Goal: Task Accomplishment & Management: Use online tool/utility

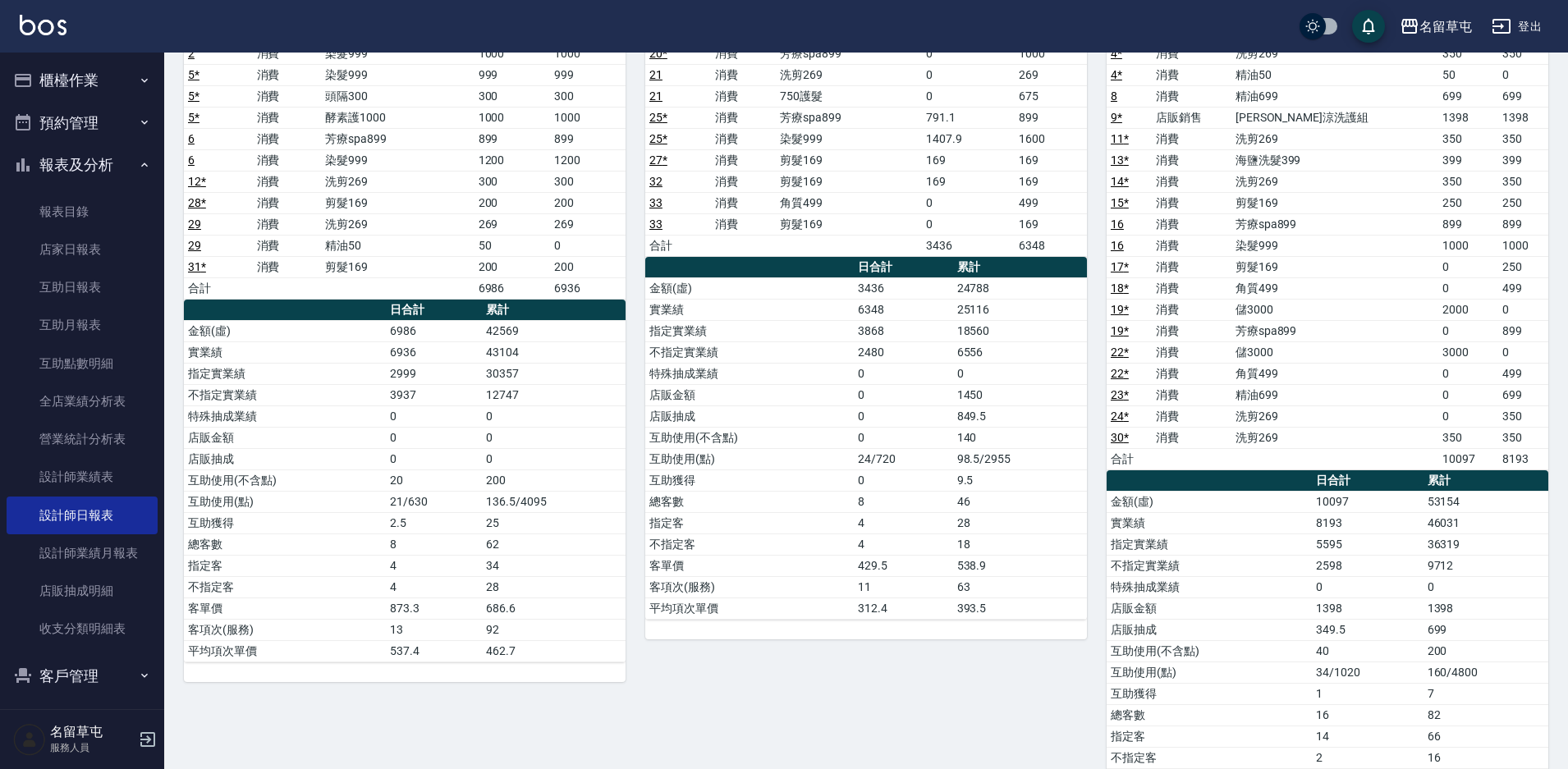
click at [55, 85] on button "櫃檯作業" at bounding box center [82, 80] width 151 height 43
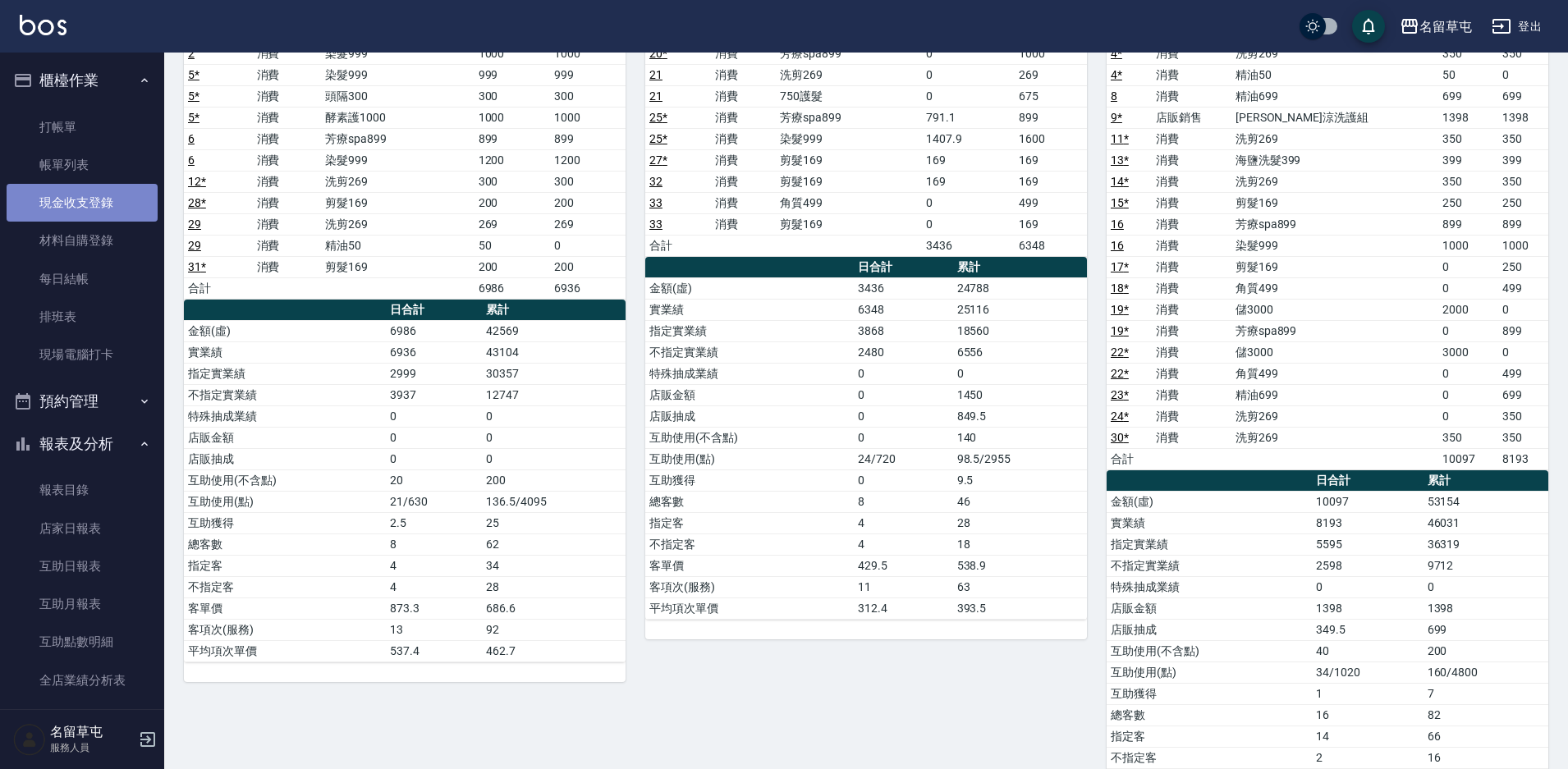
click at [84, 196] on link "現金收支登錄" at bounding box center [82, 203] width 151 height 38
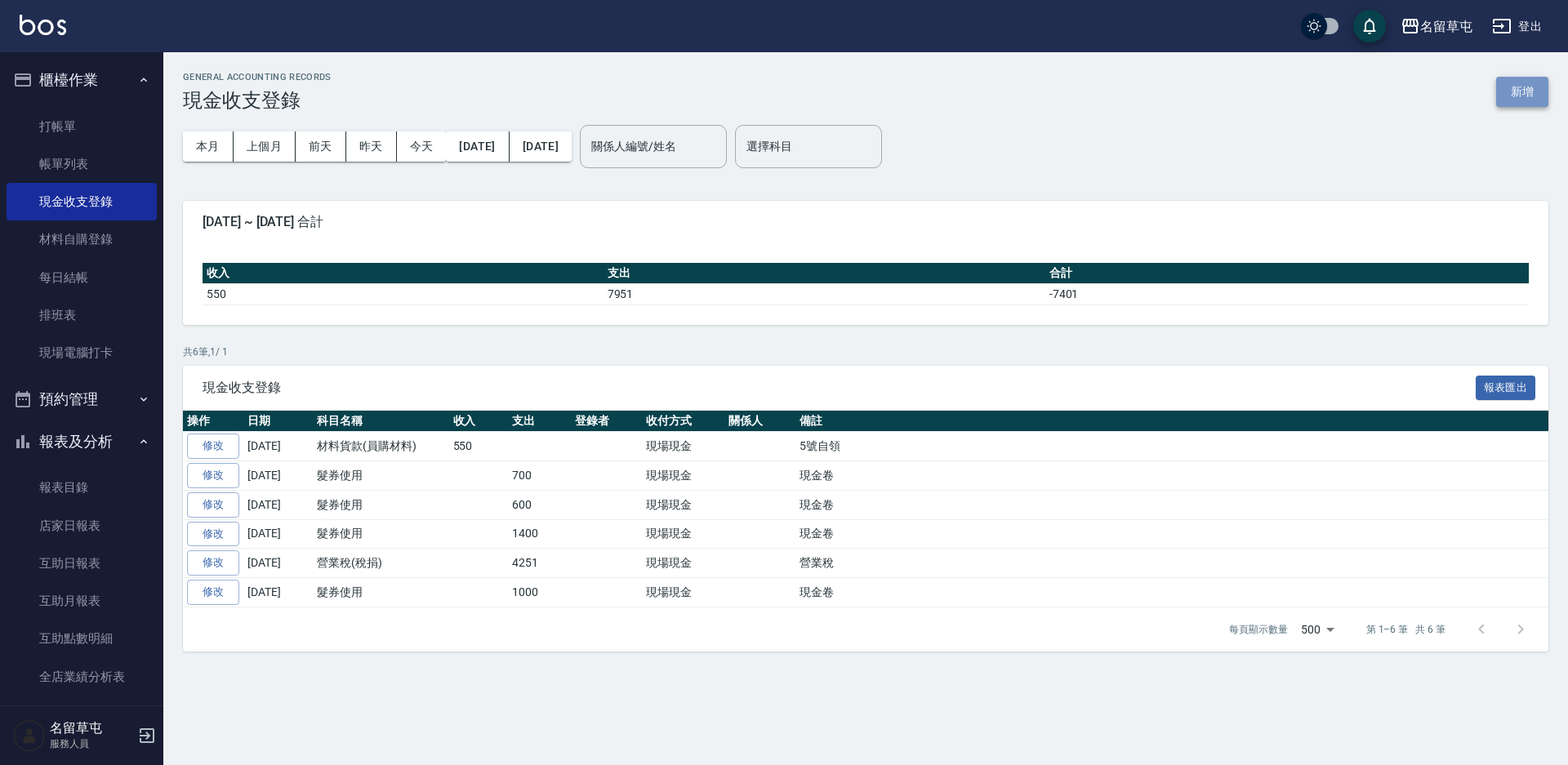
click at [1520, 81] on button "新增" at bounding box center [1522, 91] width 52 height 30
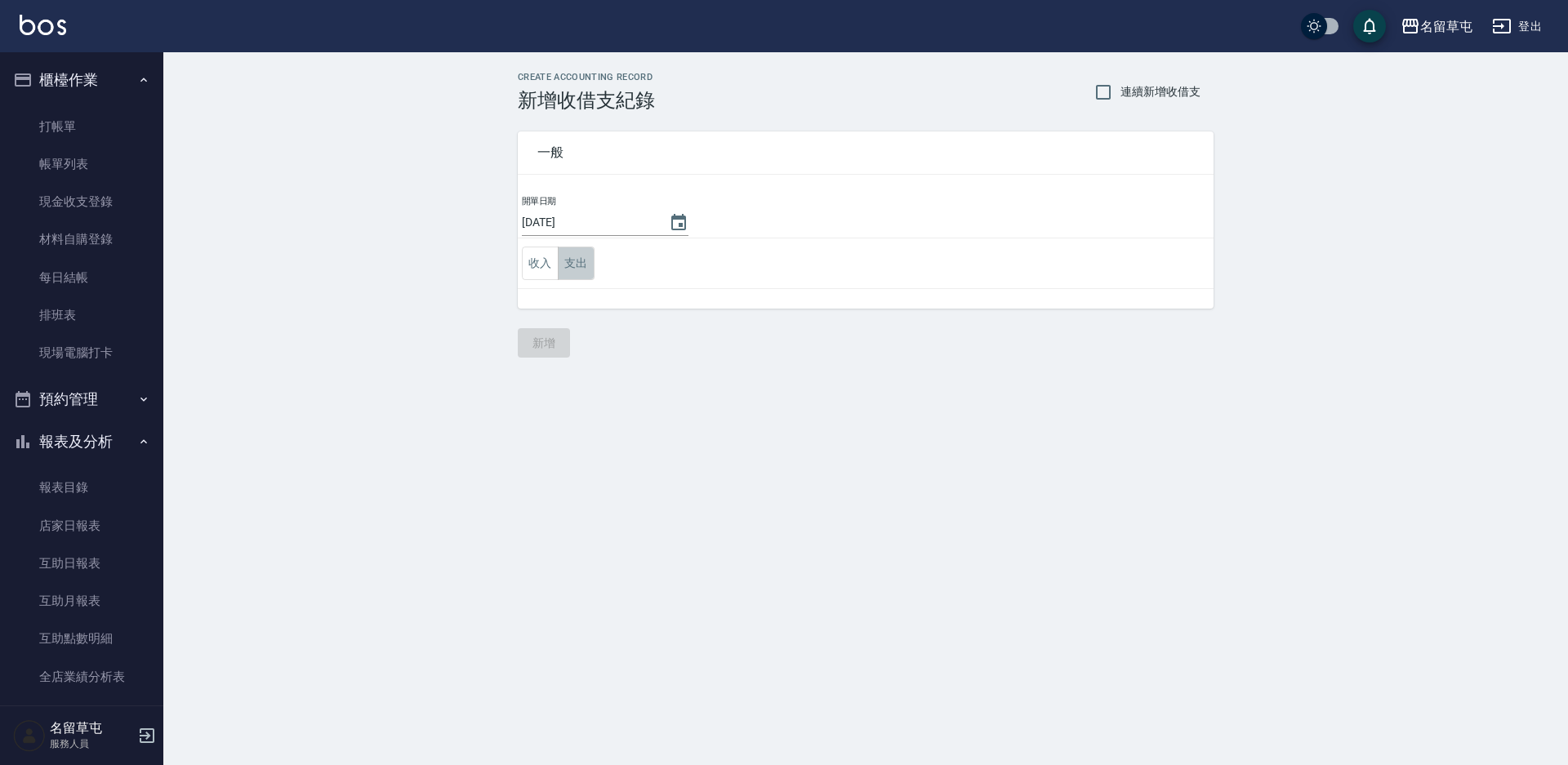
click at [583, 260] on button "支出" at bounding box center [576, 263] width 37 height 33
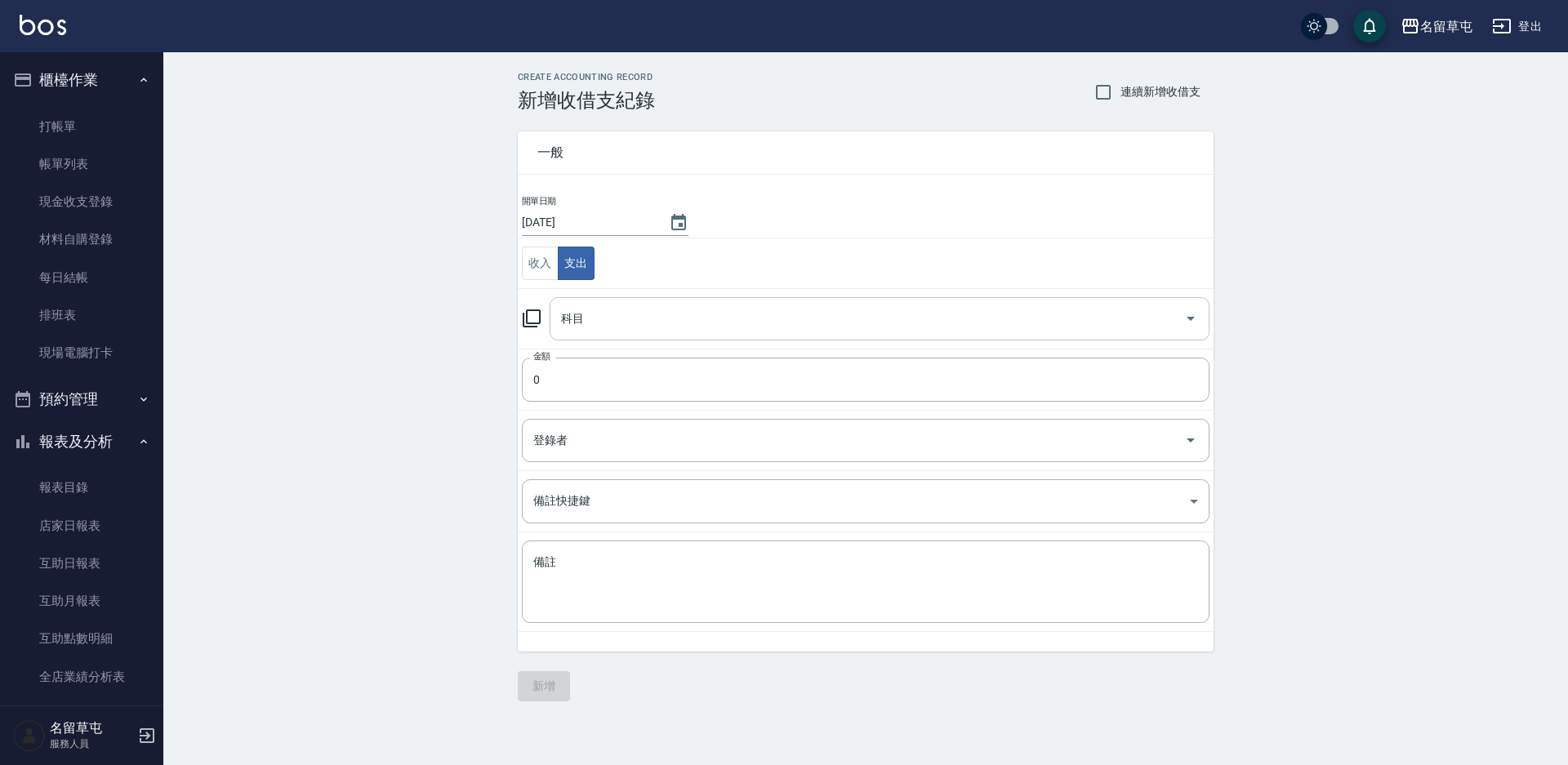
click at [606, 328] on input "科目" at bounding box center [867, 319] width 621 height 29
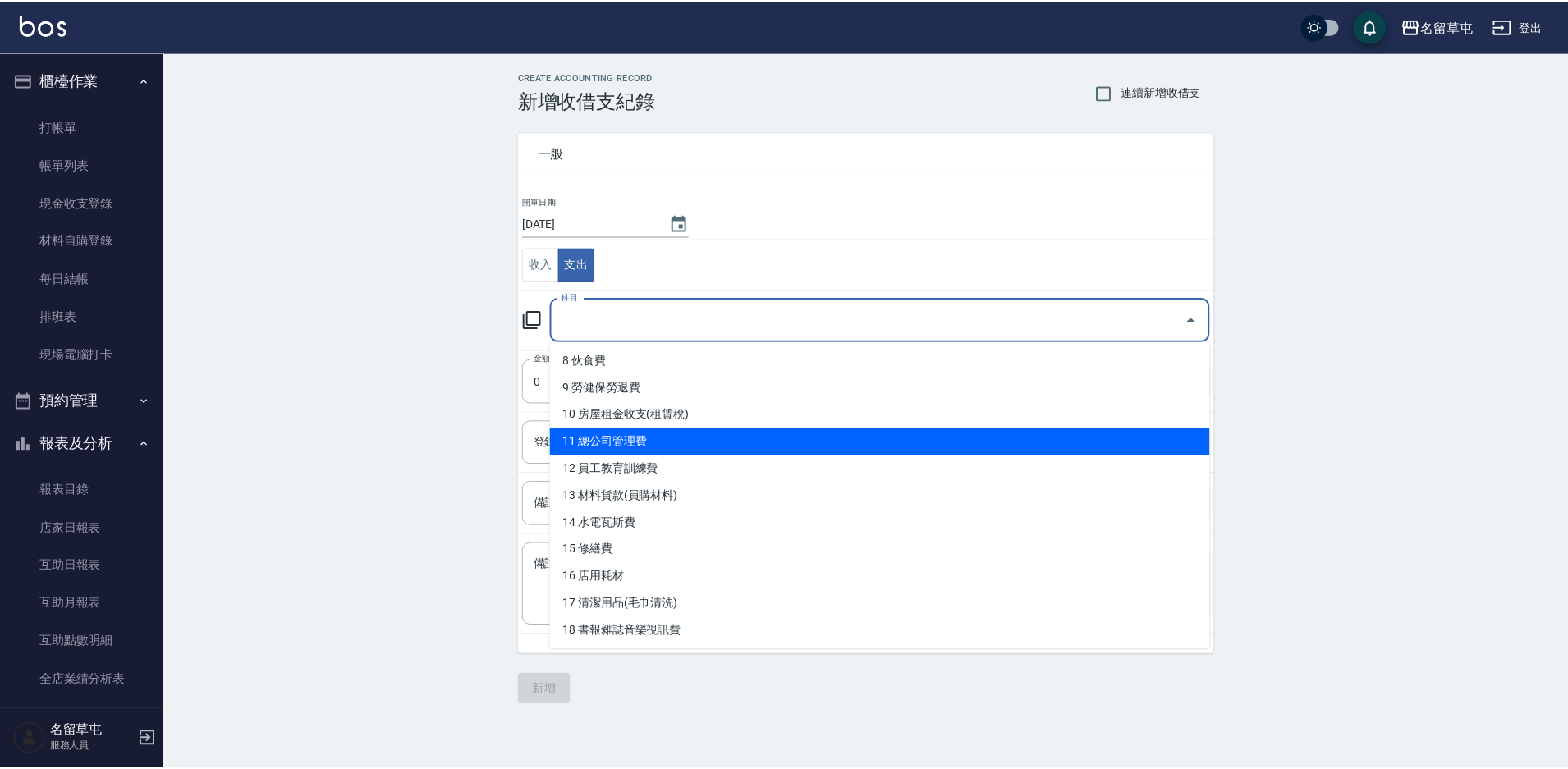
scroll to position [246, 0]
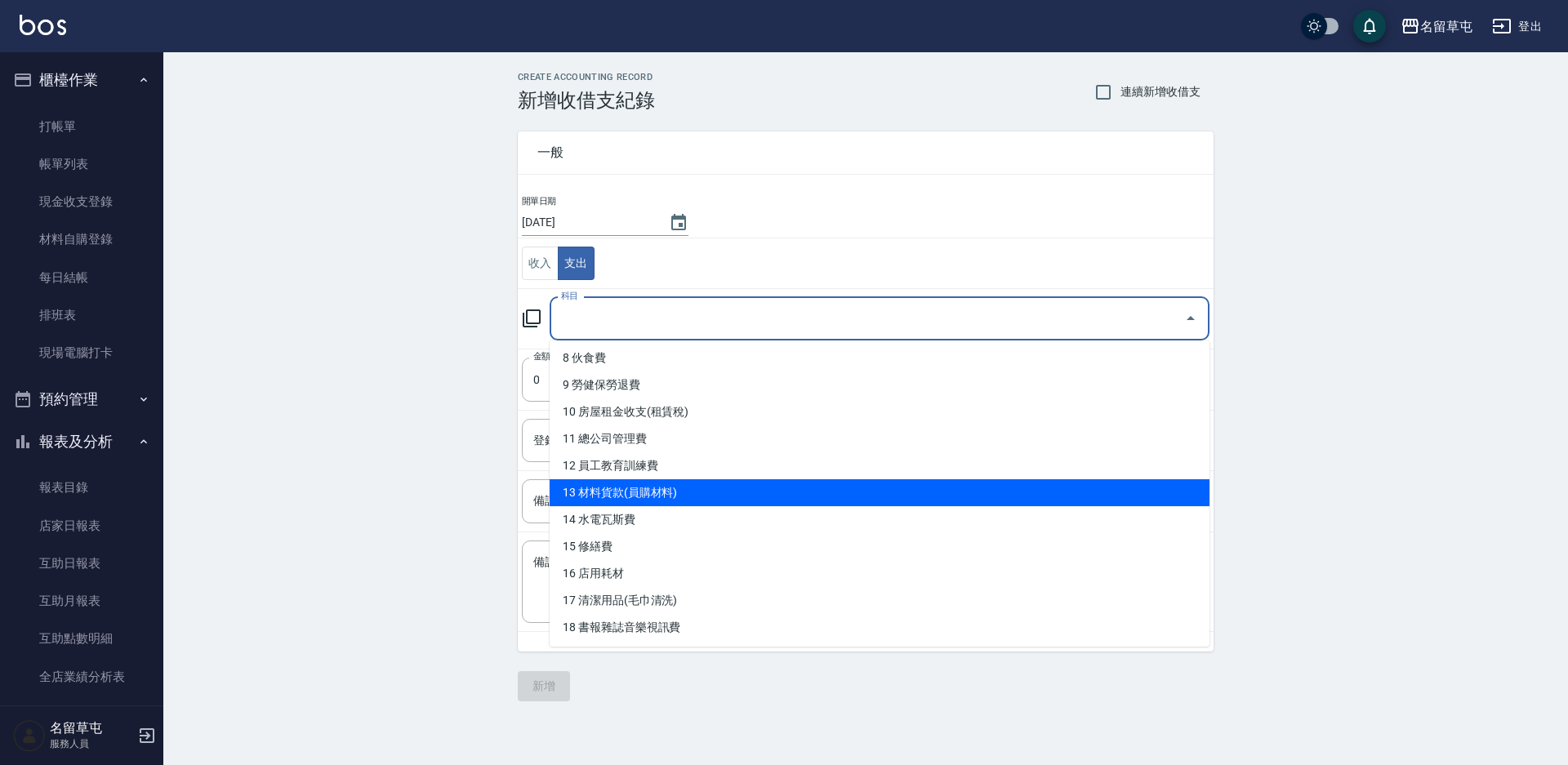
click at [643, 491] on li "13 材料貨款(員購材料)" at bounding box center [880, 493] width 660 height 27
type input "13 材料貨款(員購材料)"
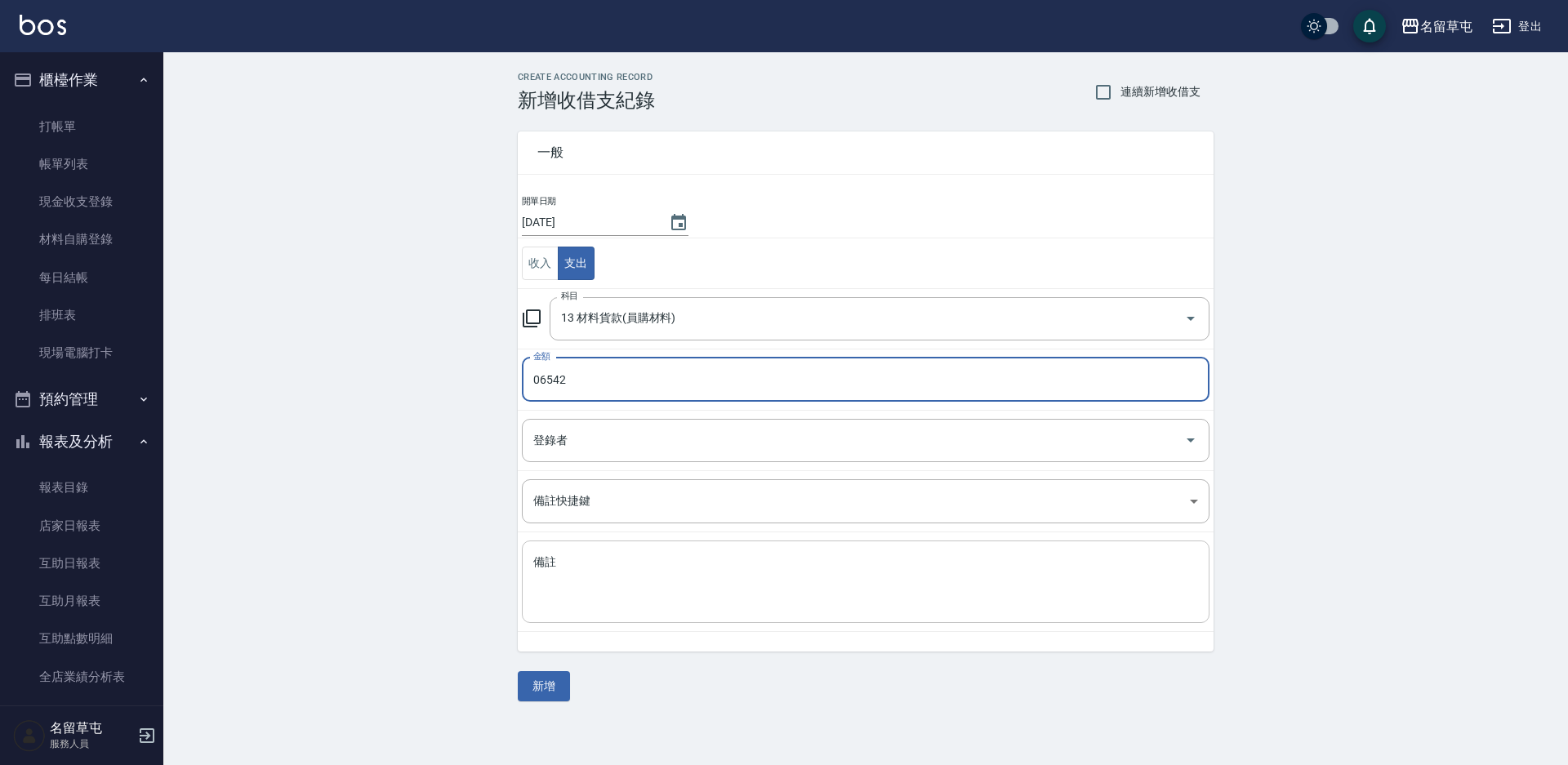
type input "06542"
click at [633, 558] on textarea "備註" at bounding box center [865, 582] width 665 height 55
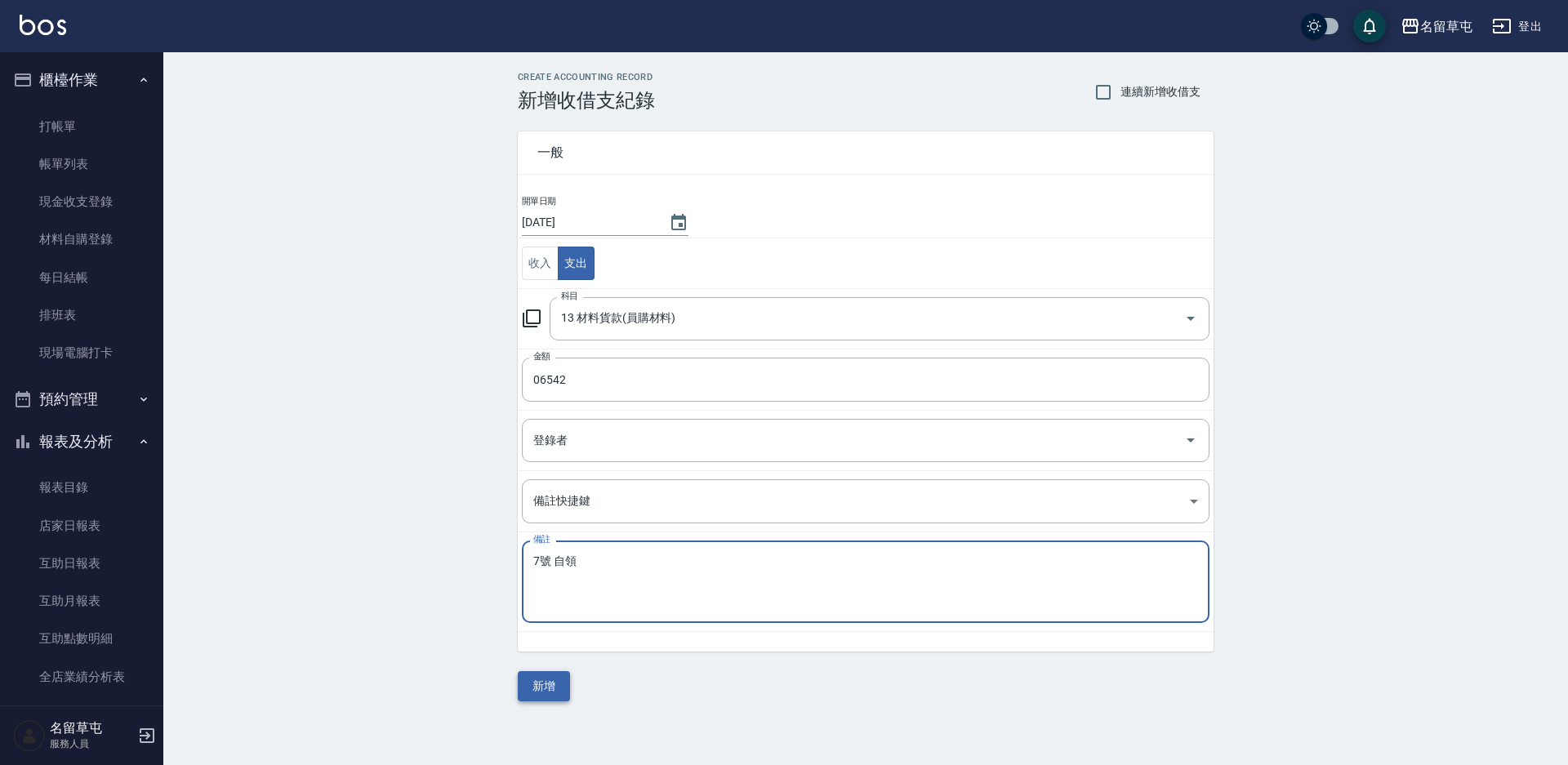
type textarea "7號 自領"
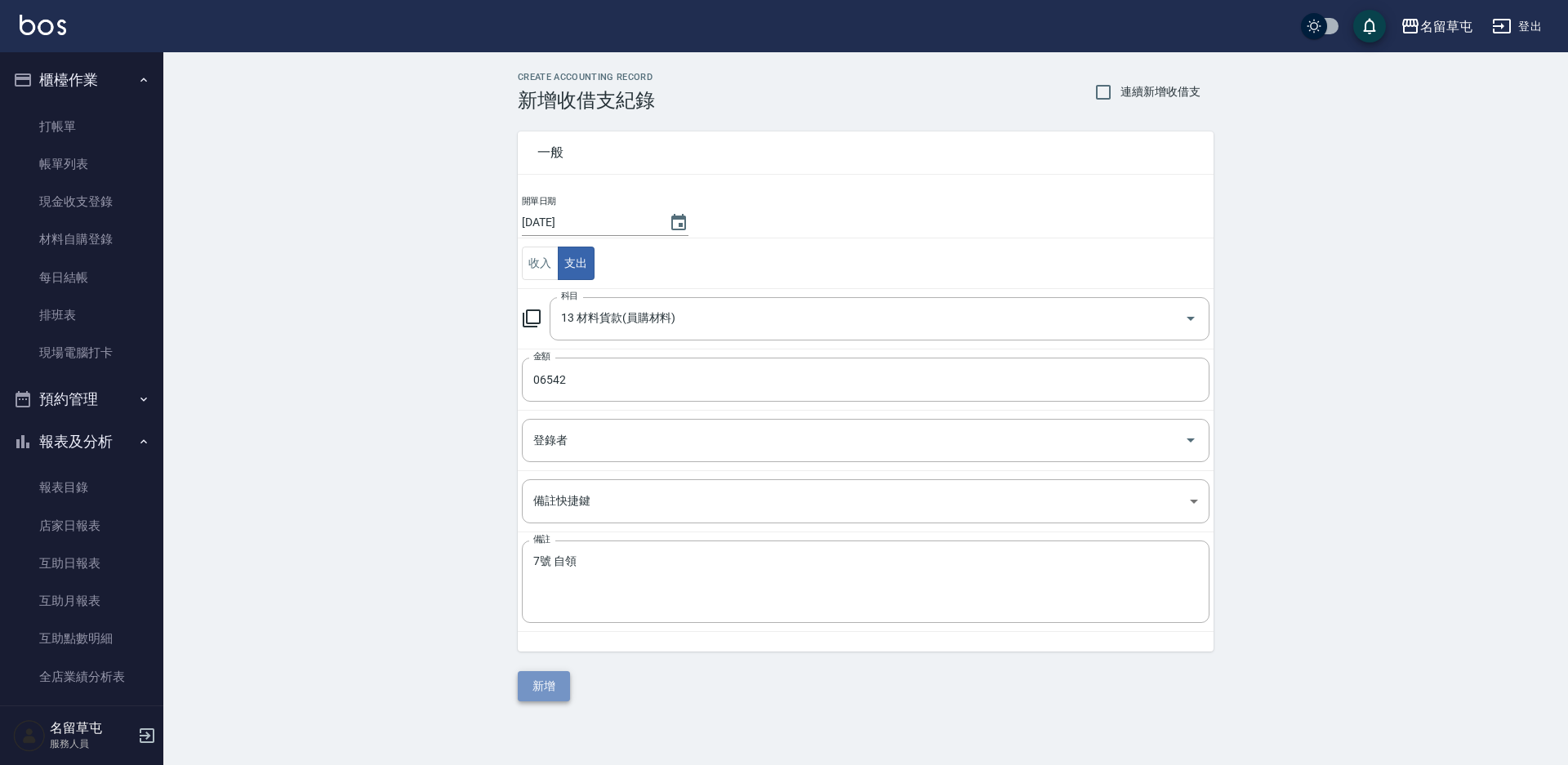
click at [550, 698] on button "新增" at bounding box center [544, 686] width 52 height 30
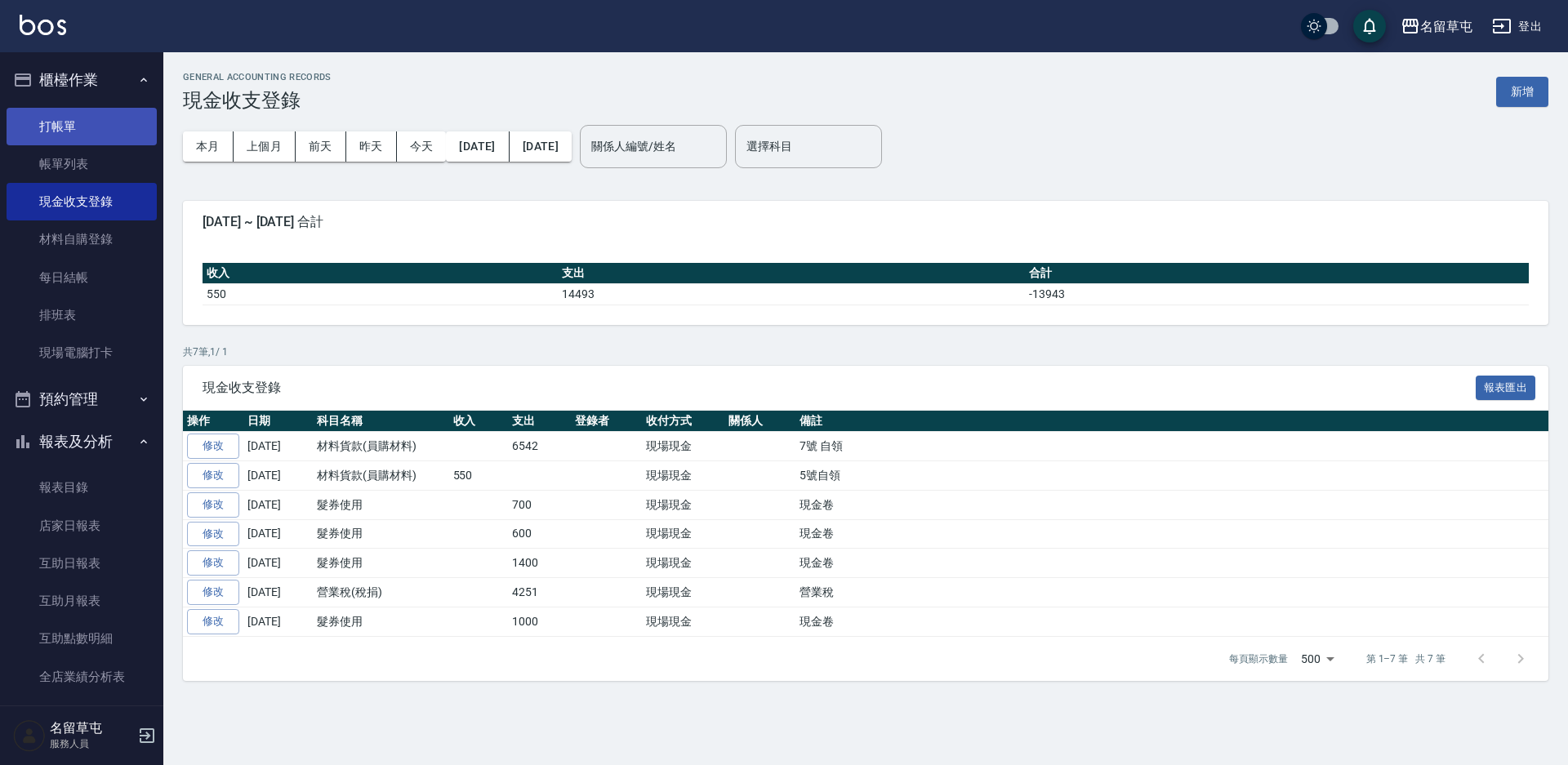
click at [66, 132] on link "打帳單" at bounding box center [81, 126] width 150 height 38
